Goal: Transaction & Acquisition: Book appointment/travel/reservation

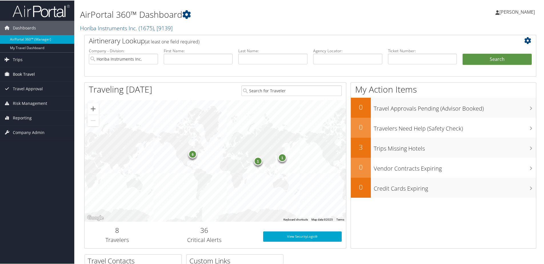
click at [17, 72] on span "Book Travel" at bounding box center [24, 74] width 22 height 14
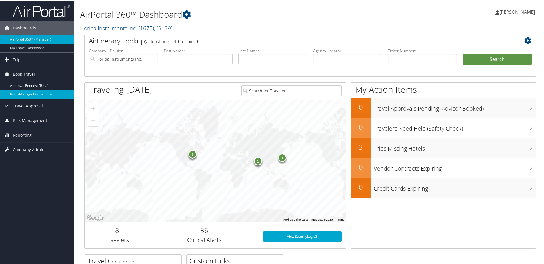
click at [23, 92] on link "Book/Manage Online Trips" at bounding box center [37, 93] width 74 height 9
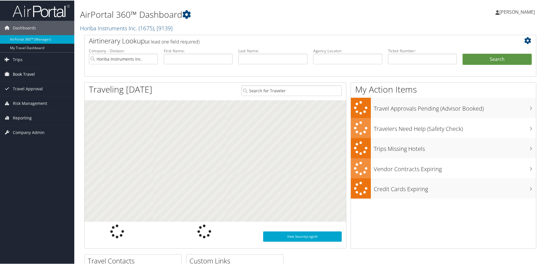
click at [23, 74] on span "Book Travel" at bounding box center [24, 74] width 22 height 14
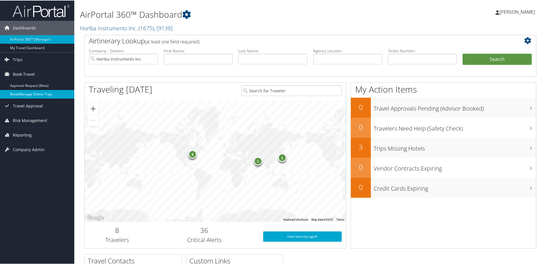
click at [23, 93] on link "Book/Manage Online Trips" at bounding box center [37, 93] width 74 height 9
